Goal: Transaction & Acquisition: Purchase product/service

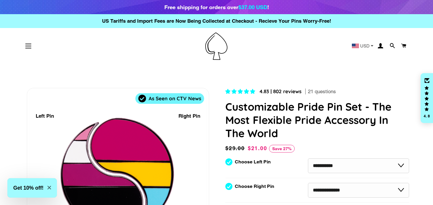
select select "**********"
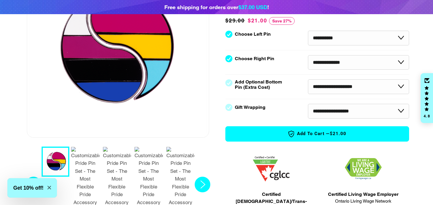
scroll to position [148, 0]
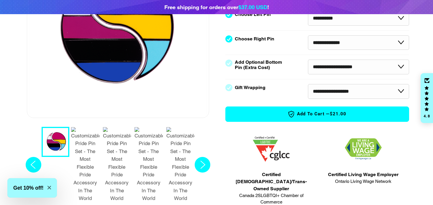
click at [218, 138] on div "4.83 | 802 reviews 21 questions Customizable Pride Pin Set - The Most Flexible …" at bounding box center [310, 144] width 197 height 409
click at [198, 157] on circle "Next slide" at bounding box center [203, 165] width 16 height 16
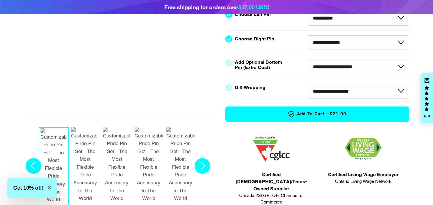
drag, startPoint x: 206, startPoint y: 143, endPoint x: 194, endPoint y: 145, distance: 12.2
click at [205, 158] on circle "Next slide" at bounding box center [203, 166] width 16 height 16
click at [146, 139] on img "6 / 7" at bounding box center [149, 164] width 28 height 75
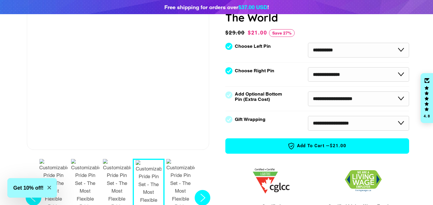
scroll to position [118, 0]
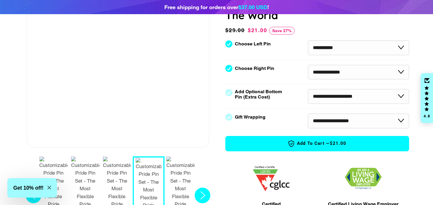
click at [200, 188] on circle "Next slide" at bounding box center [203, 196] width 16 height 16
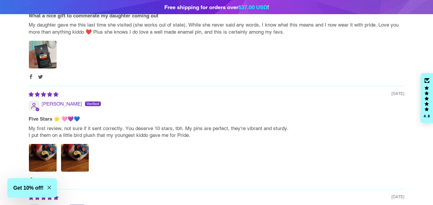
scroll to position [767, 0]
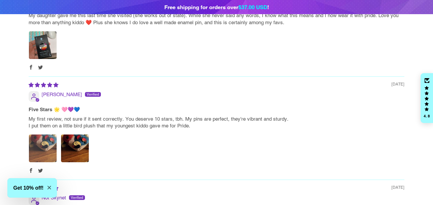
click at [45, 135] on img "Link to user picture 1" at bounding box center [43, 149] width 28 height 28
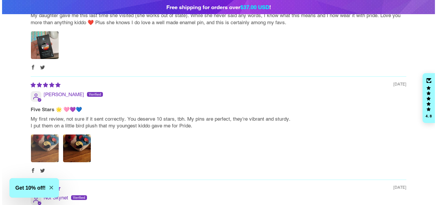
scroll to position [0, 0]
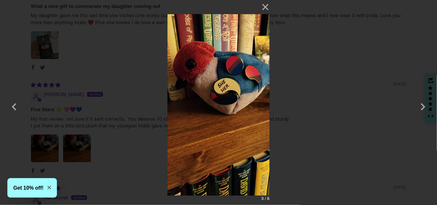
click at [119, 115] on div "× 3 / 6 Loading..." at bounding box center [218, 102] width 437 height 205
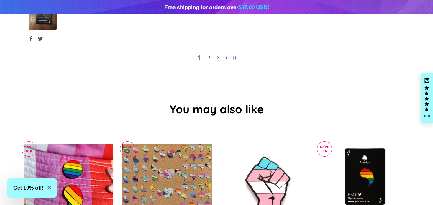
scroll to position [944, 0]
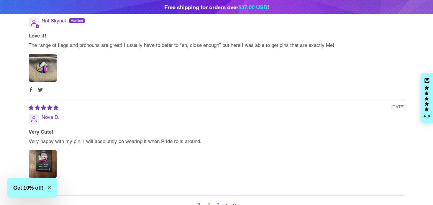
click at [209, 202] on link "2" at bounding box center [208, 205] width 9 height 7
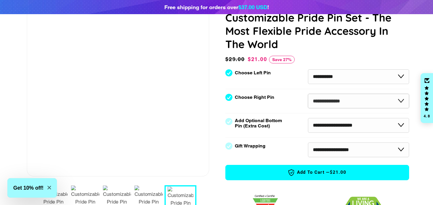
scroll to position [91, 0]
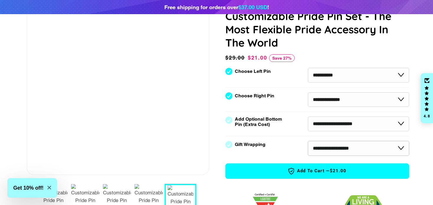
click at [342, 151] on select "**********" at bounding box center [358, 148] width 101 height 15
click at [340, 147] on select "**********" at bounding box center [358, 148] width 101 height 15
click at [330, 120] on select "**********" at bounding box center [358, 124] width 101 height 15
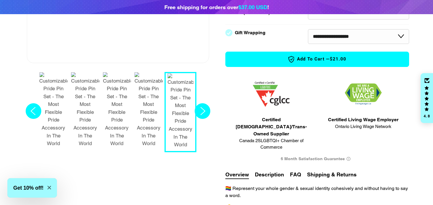
scroll to position [209, 0]
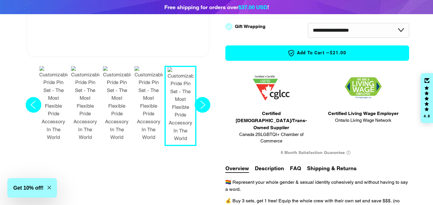
click at [295, 54] on span "Add to Cart — $21.00" at bounding box center [318, 53] width 166 height 8
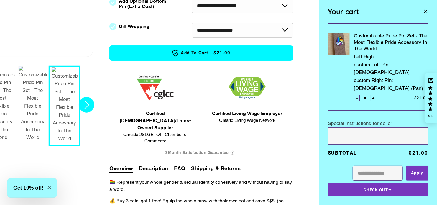
click at [425, 15] on span "button" at bounding box center [425, 12] width 5 height 8
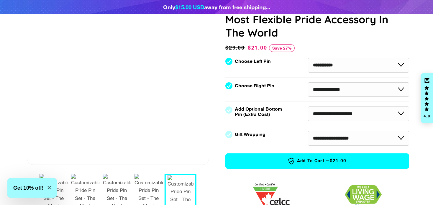
scroll to position [91, 0]
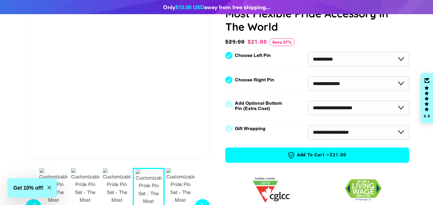
scroll to position [120, 0]
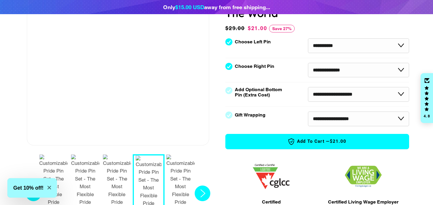
click at [306, 146] on button "Add to Cart — $21.00" at bounding box center [317, 141] width 184 height 15
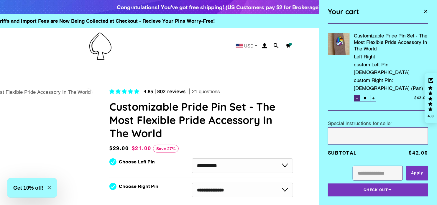
click at [354, 95] on button "−" at bounding box center [357, 98] width 6 height 6
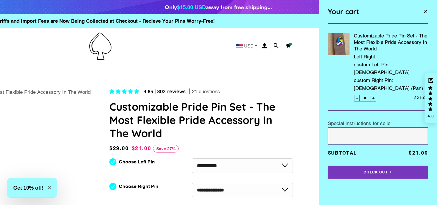
click at [220, 157] on div "Regular price $29.00 Sale price $21.00 Save 27% Unit price / per" at bounding box center [201, 151] width 184 height 14
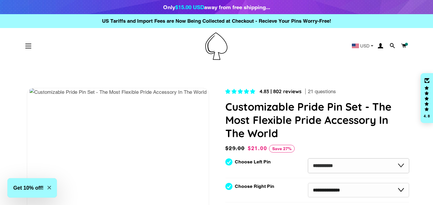
click at [225, 159] on div "Choose Left Pin" at bounding box center [254, 161] width 59 height 7
click at [328, 168] on select "**********" at bounding box center [358, 165] width 101 height 15
click at [308, 158] on select "**********" at bounding box center [358, 165] width 101 height 15
click at [407, 46] on span at bounding box center [404, 46] width 6 height 8
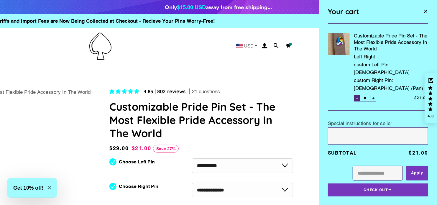
click at [356, 95] on button "−" at bounding box center [357, 98] width 6 height 6
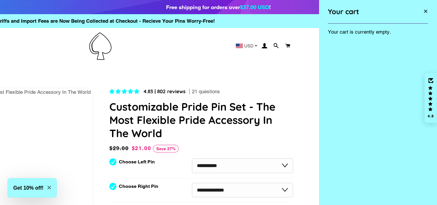
click at [424, 11] on span "button" at bounding box center [425, 12] width 5 height 8
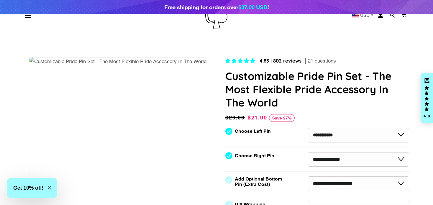
scroll to position [59, 0]
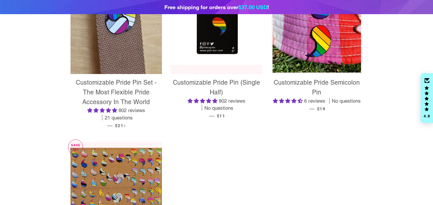
scroll to position [177, 0]
